Goal: Task Accomplishment & Management: Manage account settings

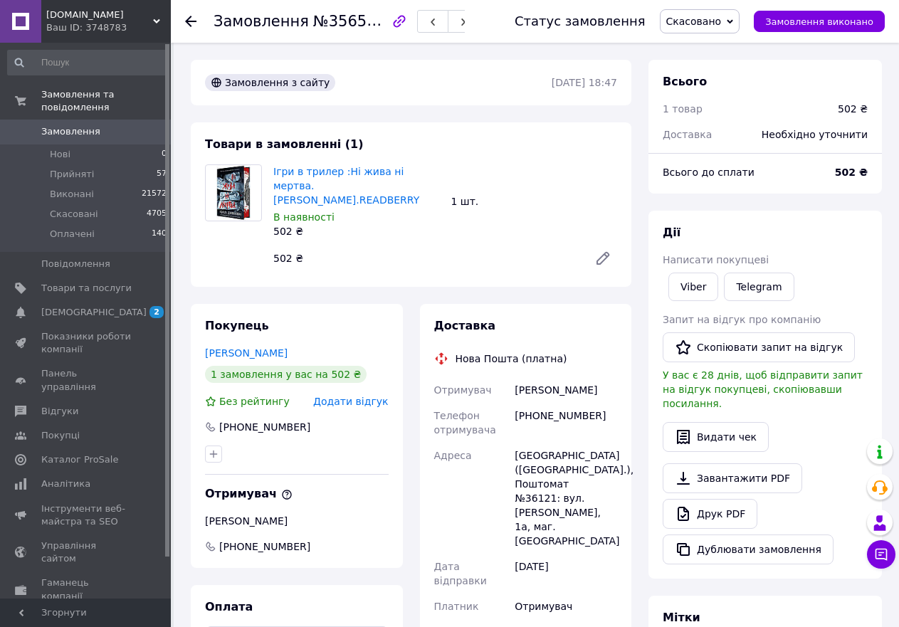
scroll to position [308, 0]
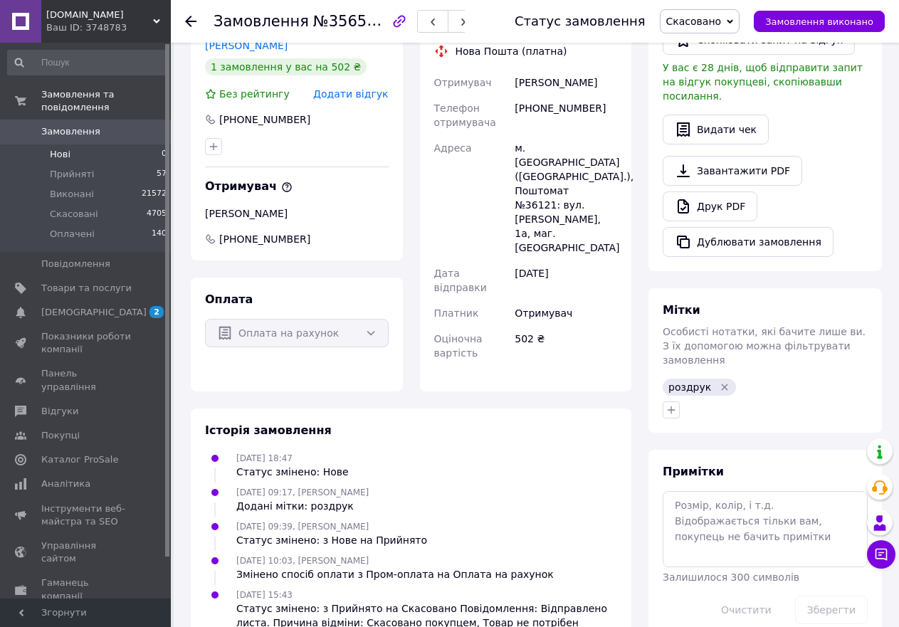
click at [65, 148] on span "Нові" at bounding box center [60, 154] width 21 height 13
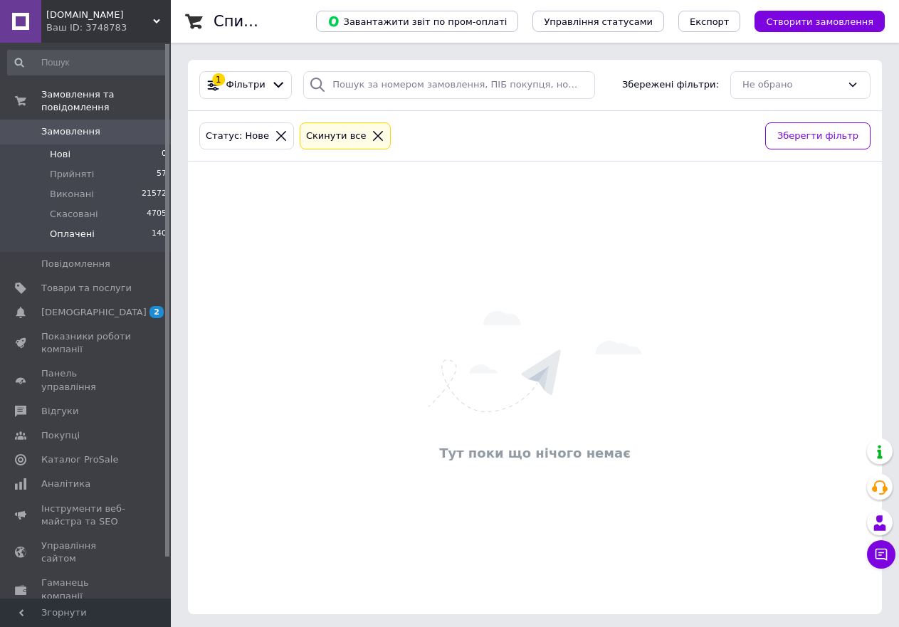
click at [82, 228] on span "Оплачені" at bounding box center [72, 234] width 45 height 13
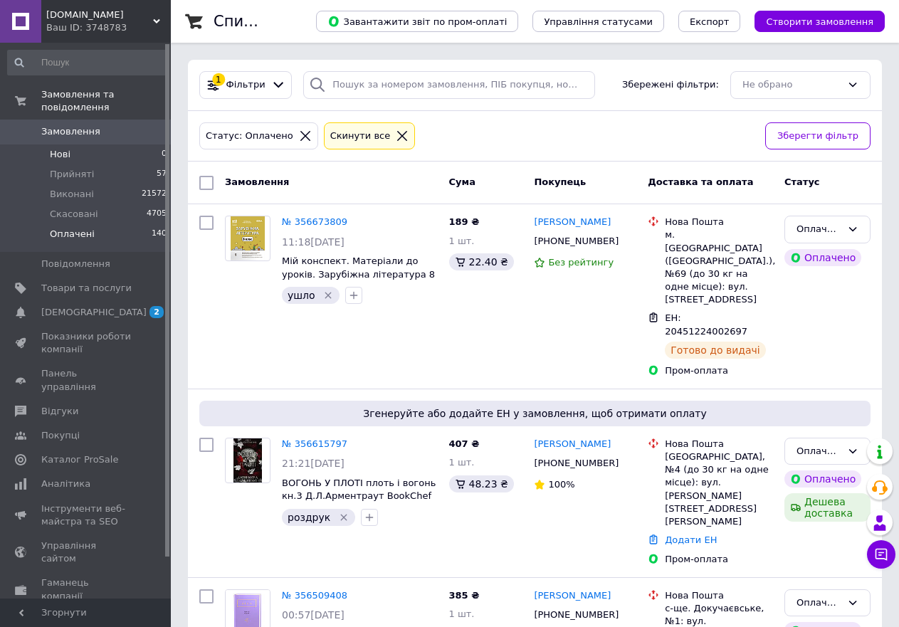
click at [79, 145] on li "Нові 0" at bounding box center [87, 155] width 175 height 20
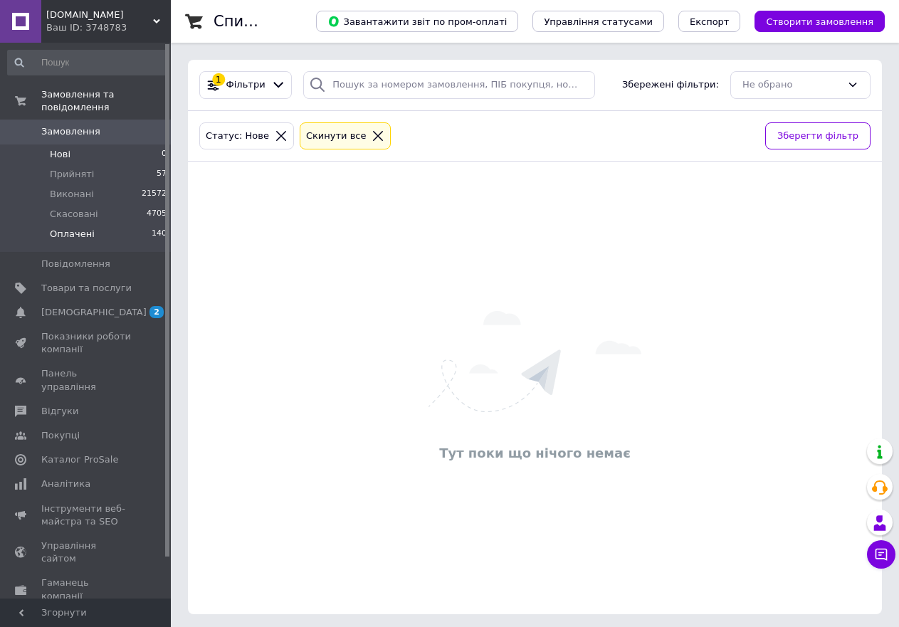
click at [78, 228] on span "Оплачені" at bounding box center [72, 234] width 45 height 13
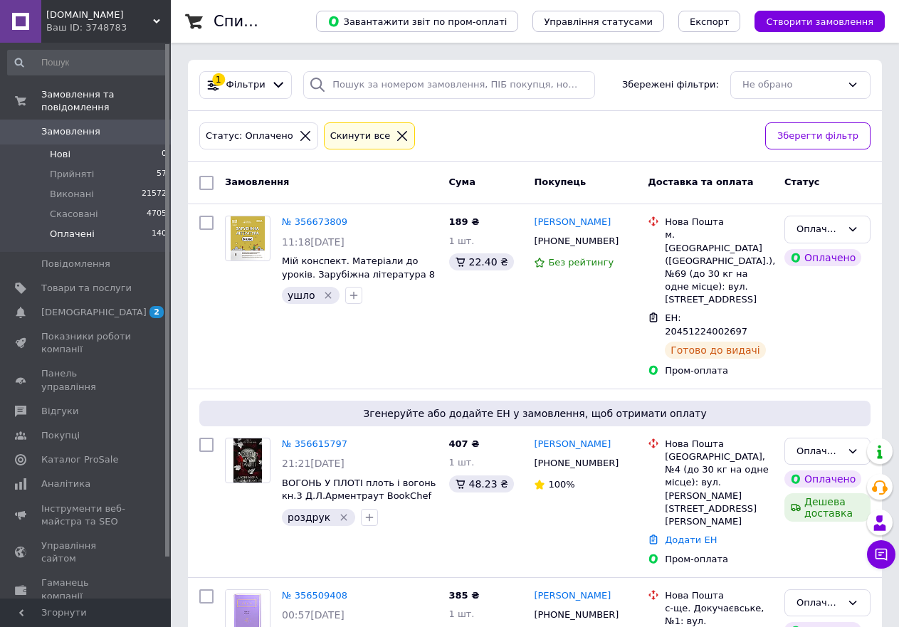
click at [72, 145] on li "Нові 0" at bounding box center [87, 155] width 175 height 20
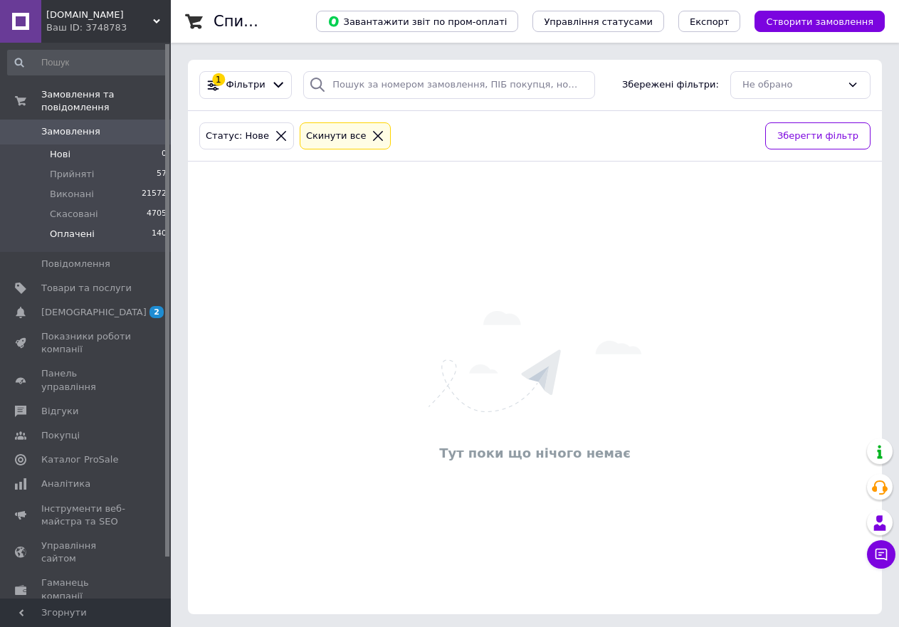
click at [77, 228] on span "Оплачені" at bounding box center [72, 234] width 45 height 13
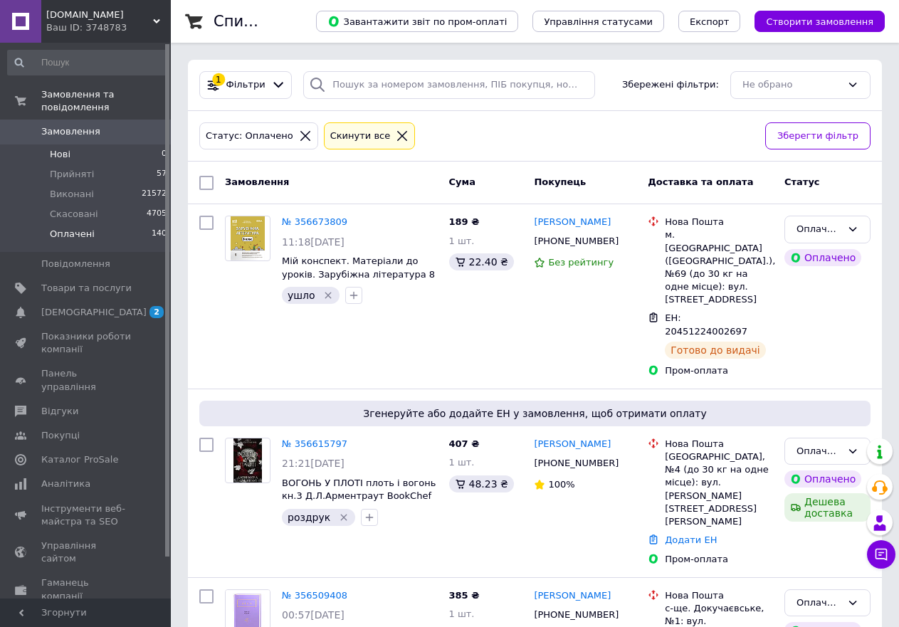
click at [68, 148] on span "Нові" at bounding box center [60, 154] width 21 height 13
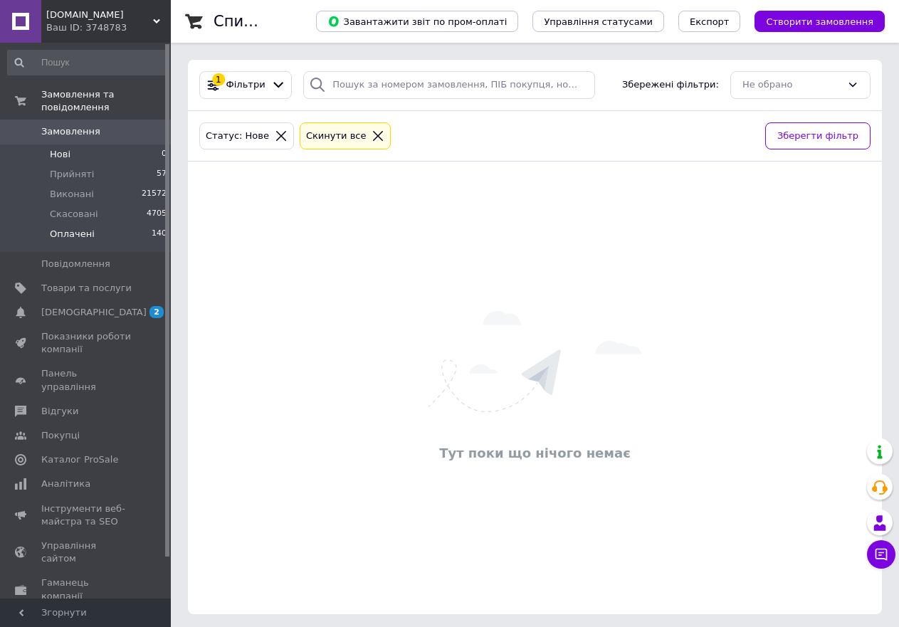
click at [61, 228] on span "Оплачені" at bounding box center [72, 234] width 45 height 13
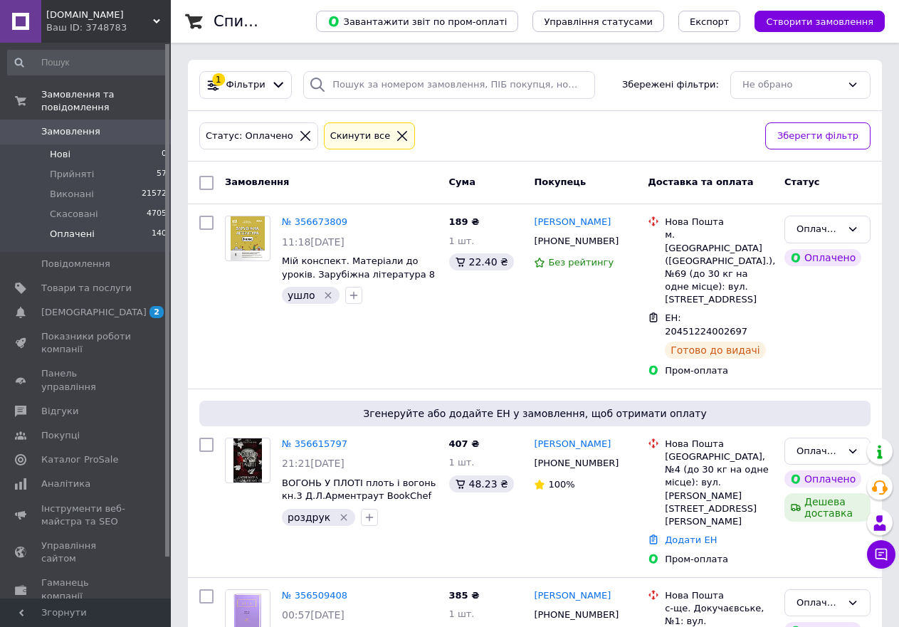
click at [66, 148] on span "Нові" at bounding box center [60, 154] width 21 height 13
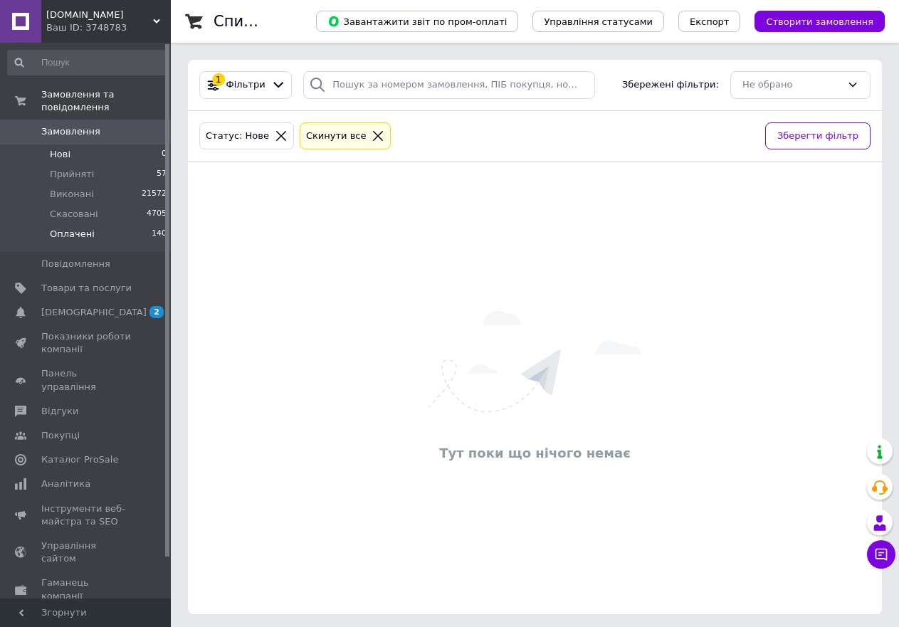
click at [83, 228] on span "Оплачені" at bounding box center [72, 234] width 45 height 13
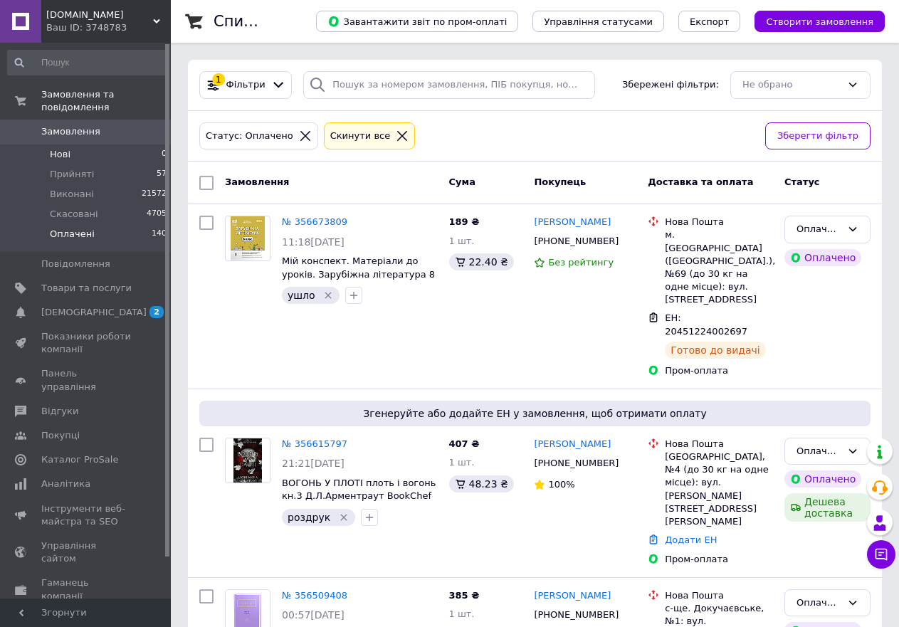
click at [63, 148] on span "Нові" at bounding box center [60, 154] width 21 height 13
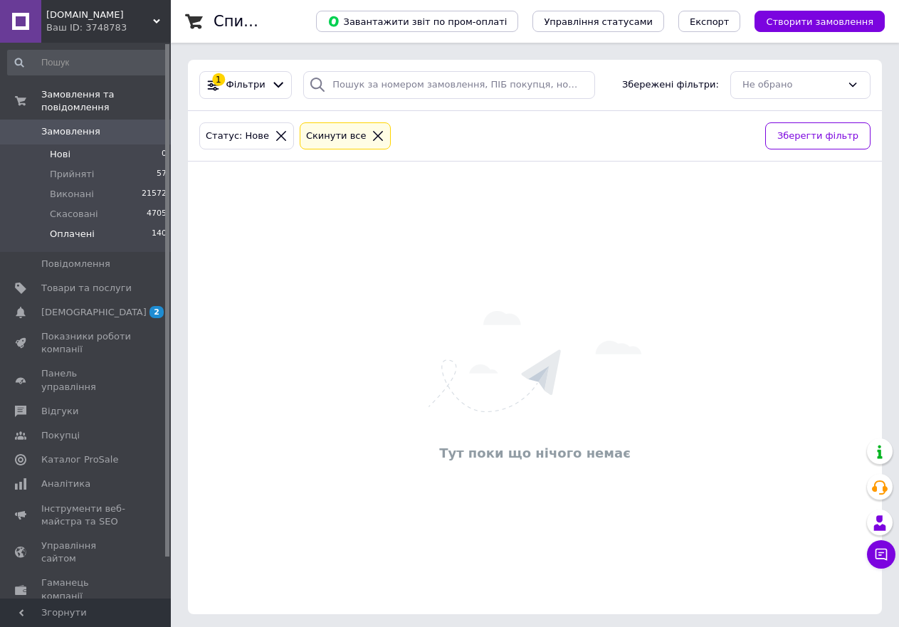
click at [77, 228] on span "Оплачені" at bounding box center [72, 234] width 45 height 13
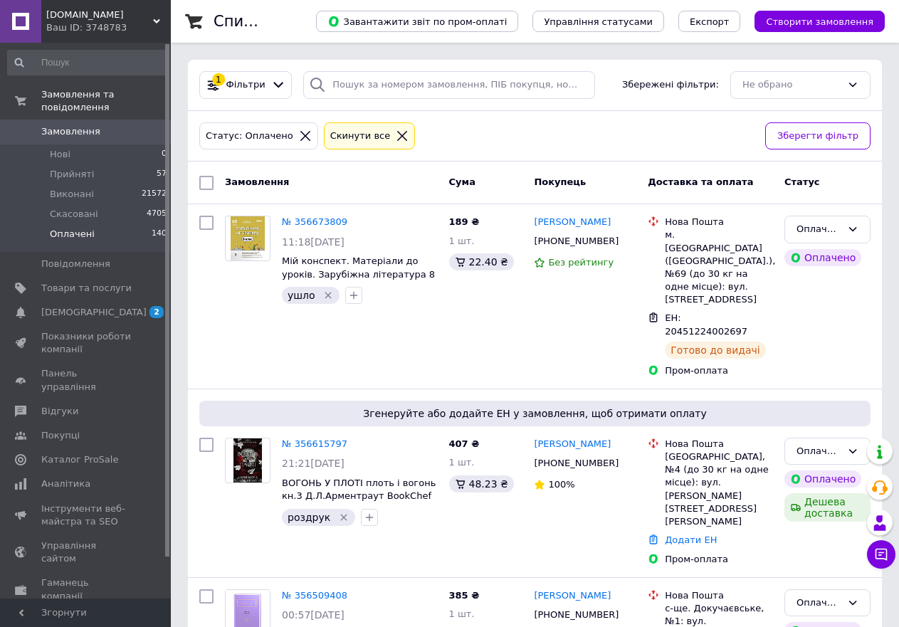
click at [397, 131] on icon at bounding box center [402, 136] width 10 height 10
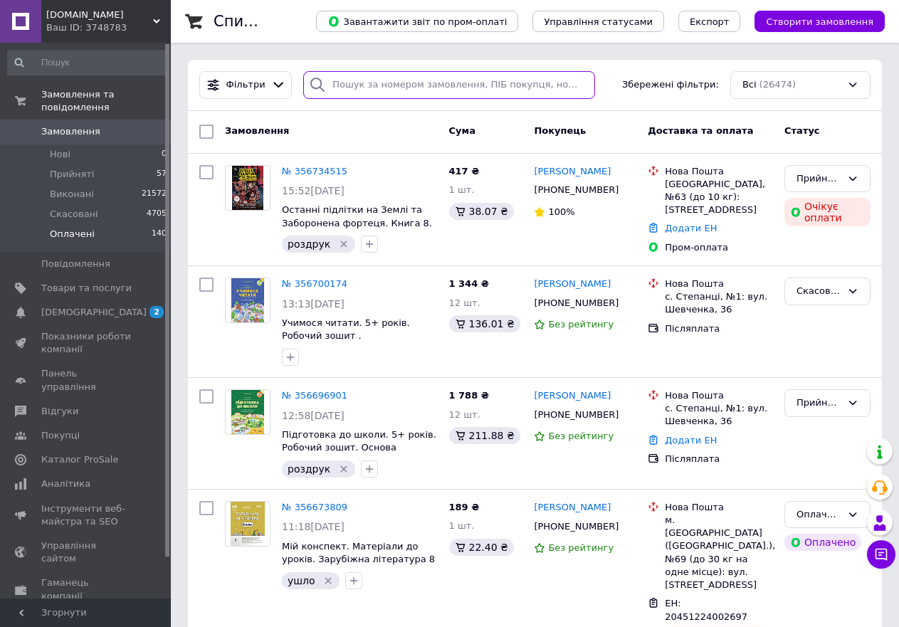
click at [353, 88] on input "search" at bounding box center [449, 85] width 292 height 28
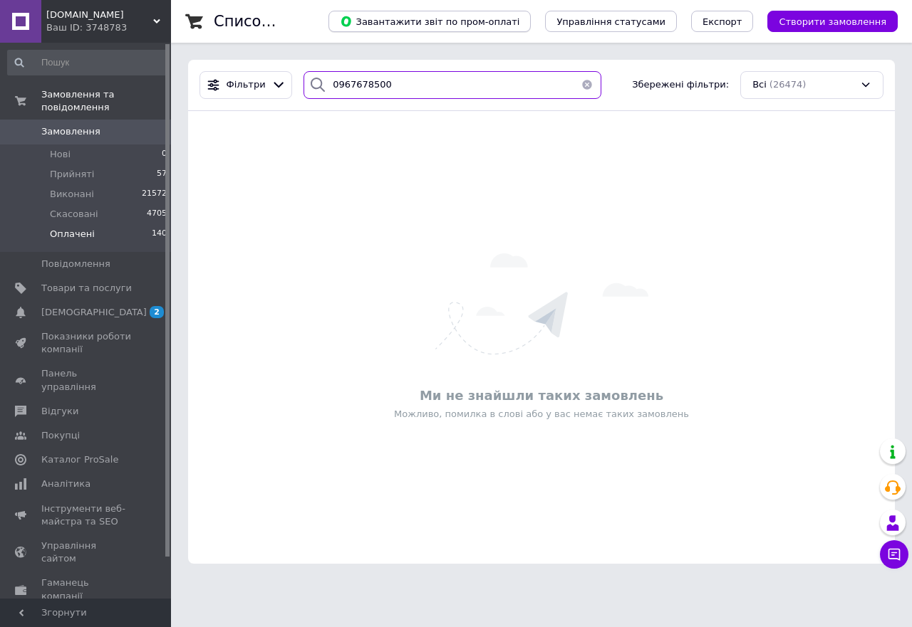
type input "0967678500"
click at [67, 145] on li "Нові 0" at bounding box center [87, 155] width 175 height 20
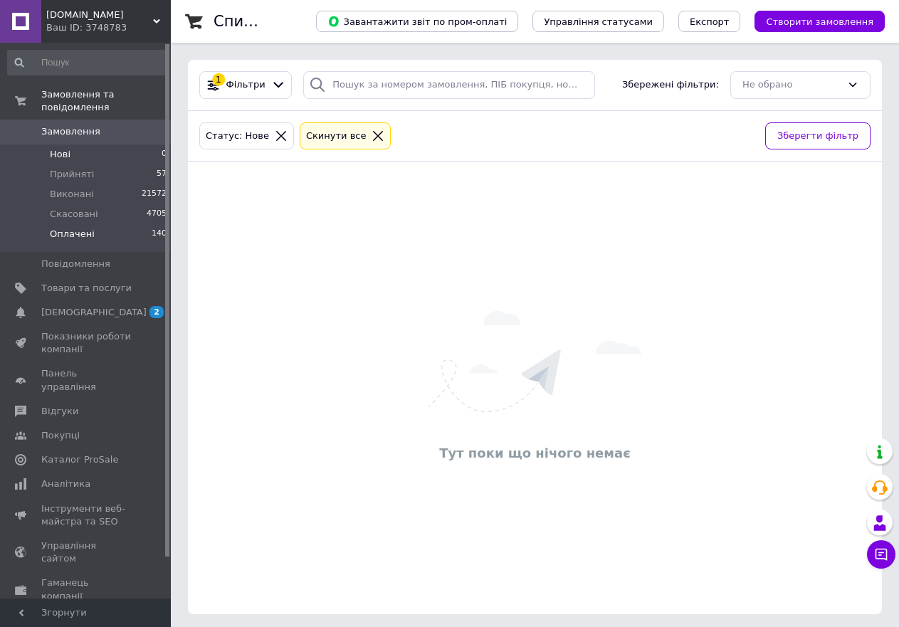
click at [80, 228] on span "Оплачені" at bounding box center [72, 234] width 45 height 13
